Goal: Contribute content

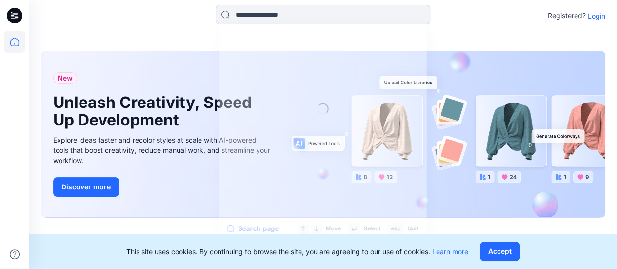
click at [286, 11] on input at bounding box center [323, 15] width 215 height 20
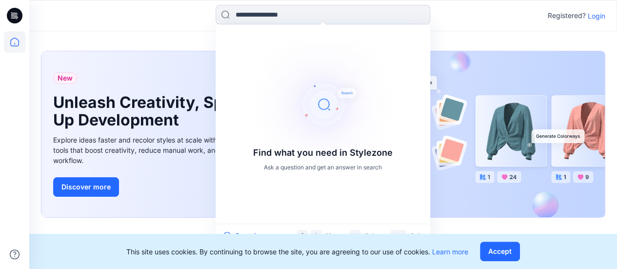
click at [594, 16] on p "Login" at bounding box center [597, 16] width 18 height 10
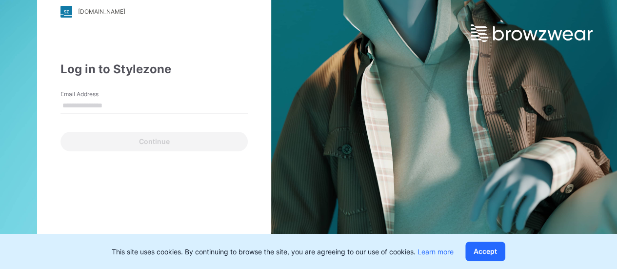
click at [115, 107] on input "Email Address" at bounding box center [153, 106] width 187 height 15
type input "**********"
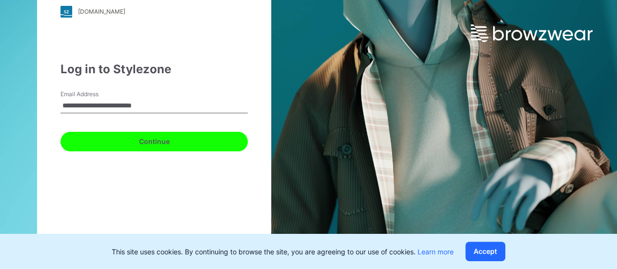
click at [146, 142] on button "Continue" at bounding box center [153, 142] width 187 height 20
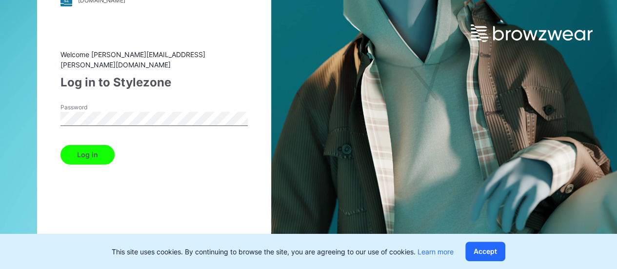
click at [98, 147] on button "Log in" at bounding box center [87, 155] width 54 height 20
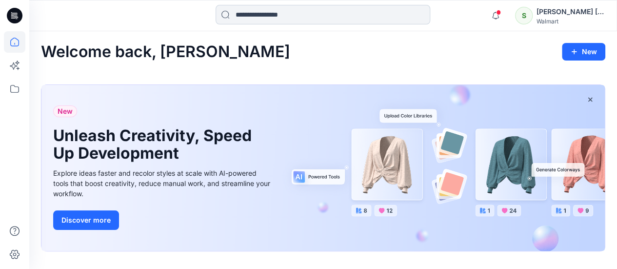
click at [261, 17] on input at bounding box center [323, 15] width 215 height 20
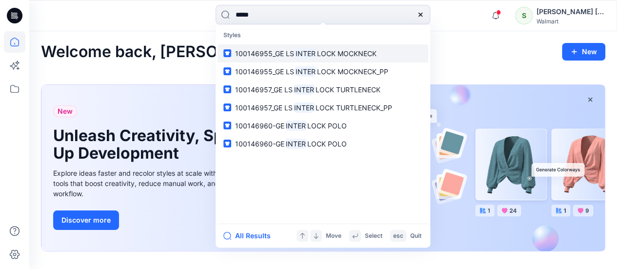
type input "*****"
click at [321, 53] on span "LOCK MOCKNECK" at bounding box center [347, 53] width 60 height 8
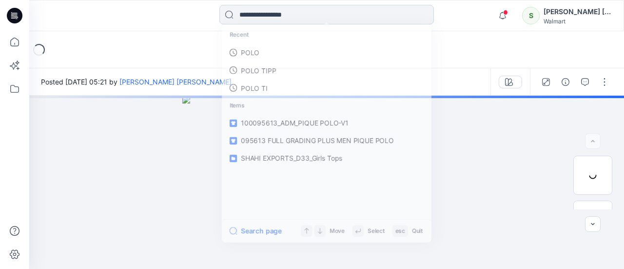
click at [347, 17] on input at bounding box center [327, 15] width 215 height 20
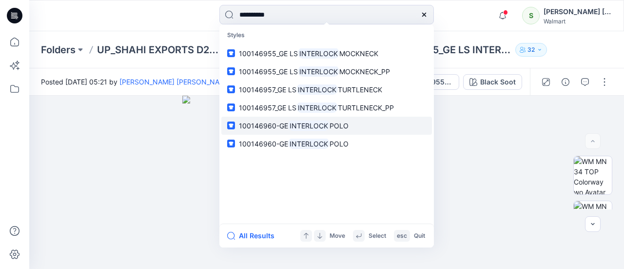
type input "*********"
click at [304, 123] on mark "INTERLOCK" at bounding box center [308, 125] width 41 height 11
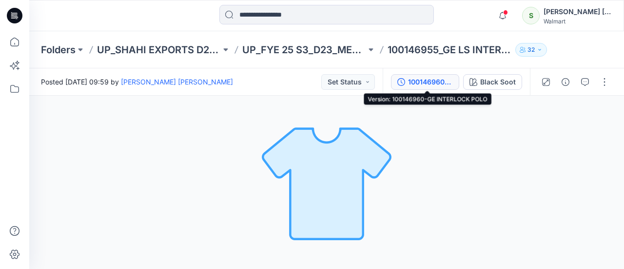
click at [439, 82] on div "100146960-GE INTERLOCK POLO" at bounding box center [430, 82] width 45 height 11
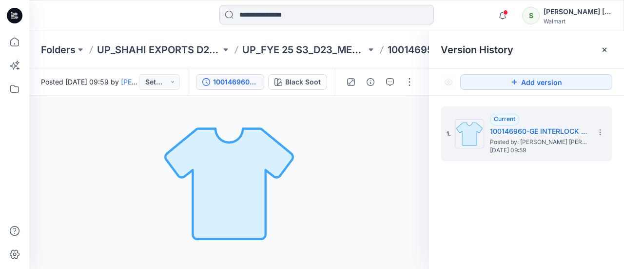
click at [261, 9] on input at bounding box center [327, 15] width 215 height 20
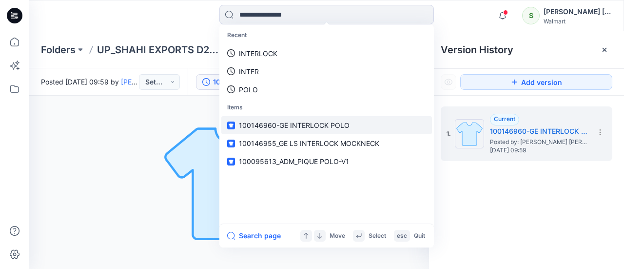
click at [296, 126] on span "100146960-GE INTERLOCK POLO" at bounding box center [294, 125] width 111 height 8
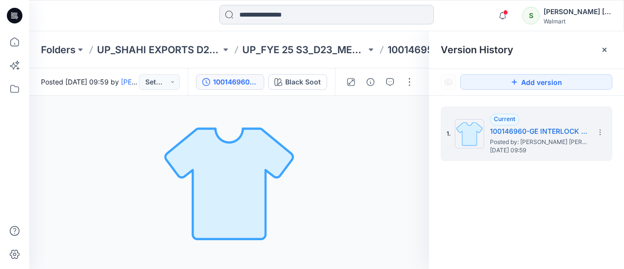
click at [278, 14] on input at bounding box center [327, 15] width 215 height 20
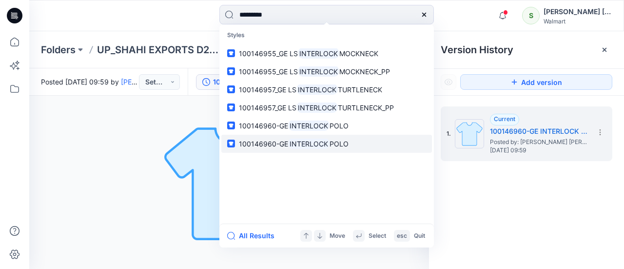
type input "*********"
click at [303, 142] on mark "INTERLOCK" at bounding box center [308, 143] width 41 height 11
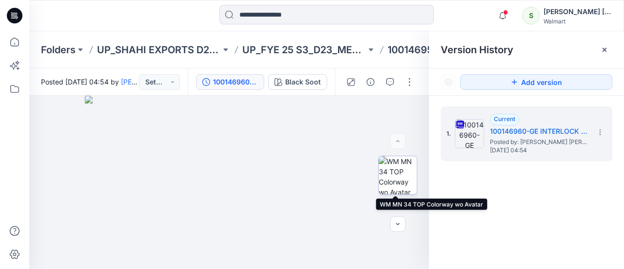
click at [395, 174] on img at bounding box center [398, 175] width 38 height 38
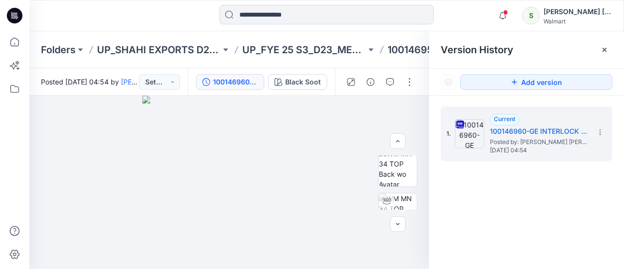
scroll to position [146, 0]
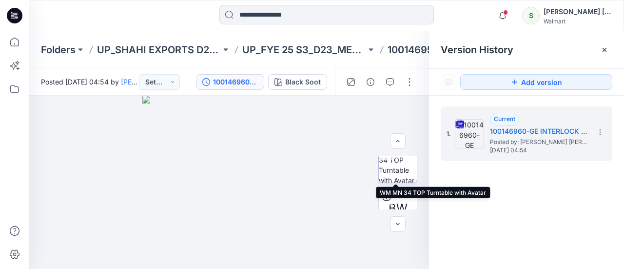
click at [400, 159] on img at bounding box center [398, 163] width 38 height 38
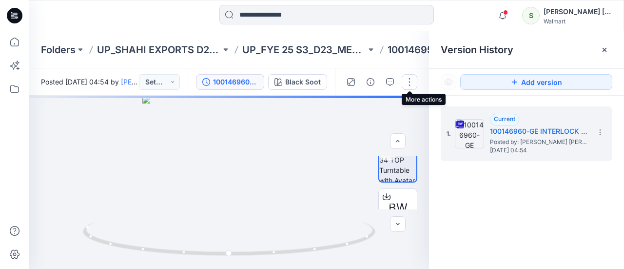
click at [410, 79] on button "button" at bounding box center [410, 82] width 16 height 16
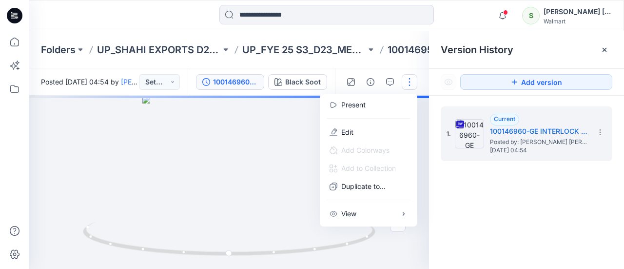
click at [347, 130] on p "Edit" at bounding box center [347, 132] width 12 height 10
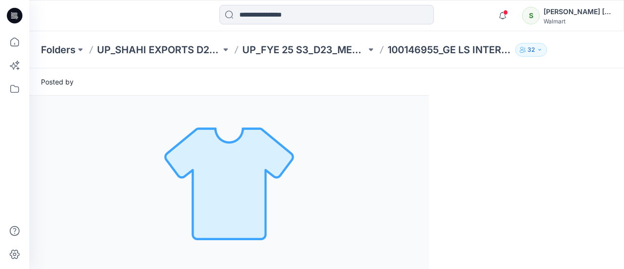
scroll to position [0, 0]
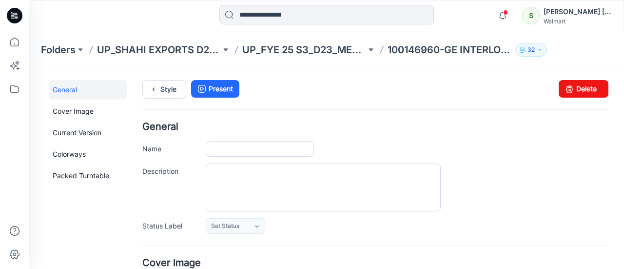
type input "**********"
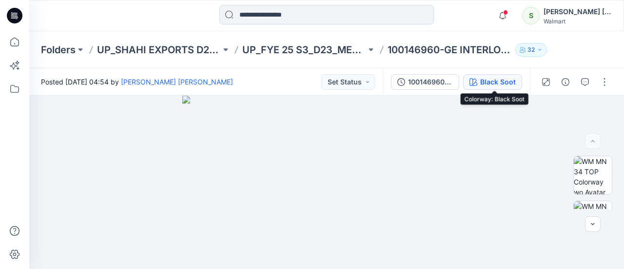
click at [499, 82] on div "Black Soot" at bounding box center [499, 82] width 36 height 11
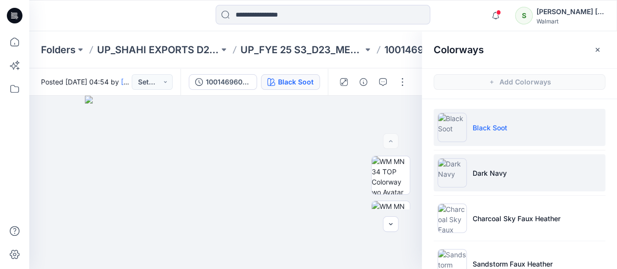
click at [483, 177] on p "Dark Navy" at bounding box center [490, 173] width 34 height 10
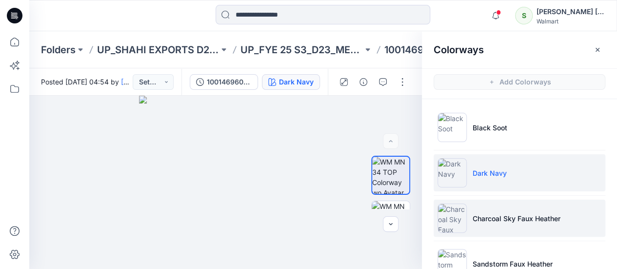
click at [488, 218] on p "Charcoal Sky Faux Heather" at bounding box center [517, 218] width 88 height 10
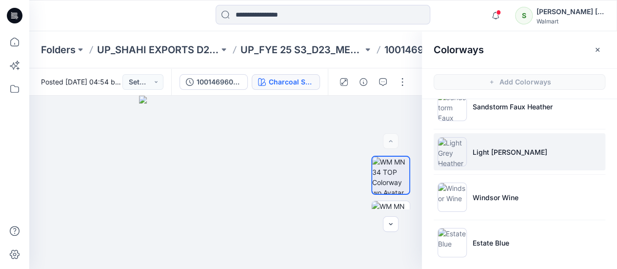
scroll to position [162, 0]
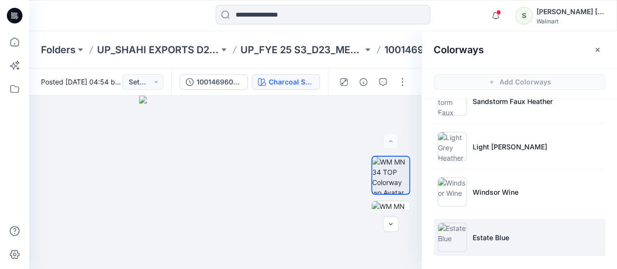
click at [481, 237] on p "Estate Blue" at bounding box center [491, 237] width 37 height 10
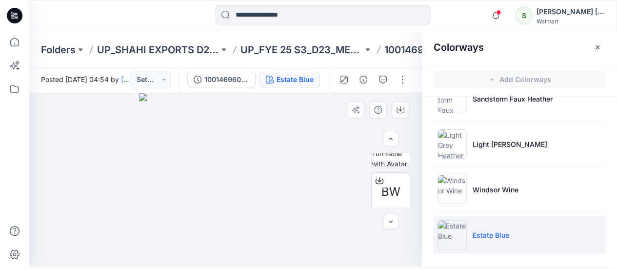
scroll to position [112, 0]
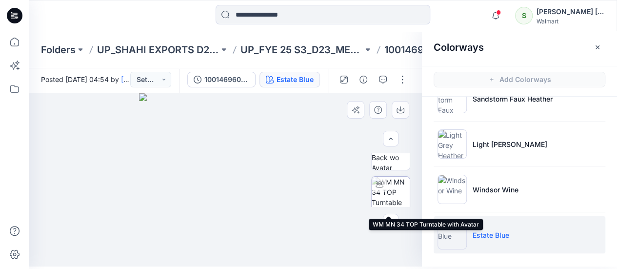
click at [388, 192] on img at bounding box center [391, 196] width 38 height 38
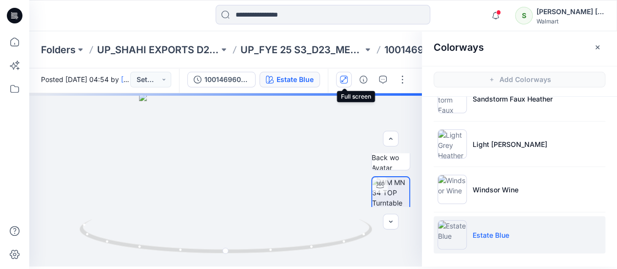
click at [347, 79] on icon "button" at bounding box center [344, 80] width 8 height 8
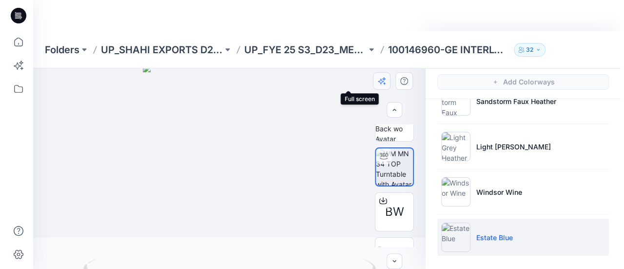
scroll to position [96, 0]
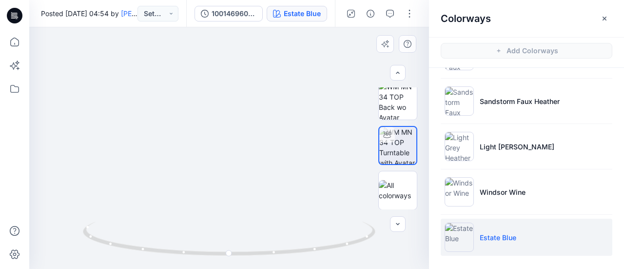
drag, startPoint x: 229, startPoint y: 90, endPoint x: 230, endPoint y: 138, distance: 47.8
click at [230, 138] on img at bounding box center [231, 114] width 478 height 307
drag, startPoint x: 197, startPoint y: 255, endPoint x: 301, endPoint y: 254, distance: 103.4
click at [301, 254] on icon at bounding box center [230, 239] width 295 height 37
drag, startPoint x: 194, startPoint y: 254, endPoint x: 258, endPoint y: 255, distance: 64.4
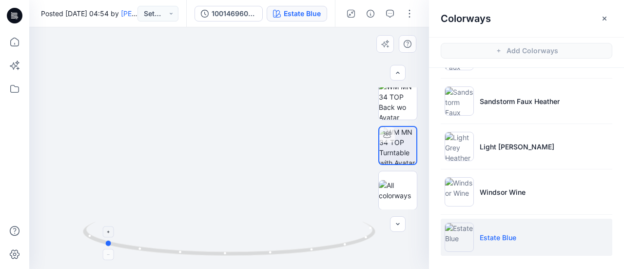
click at [258, 255] on icon at bounding box center [230, 239] width 295 height 37
click at [245, 160] on img at bounding box center [230, 116] width 478 height 303
